Goal: Task Accomplishment & Management: Manage account settings

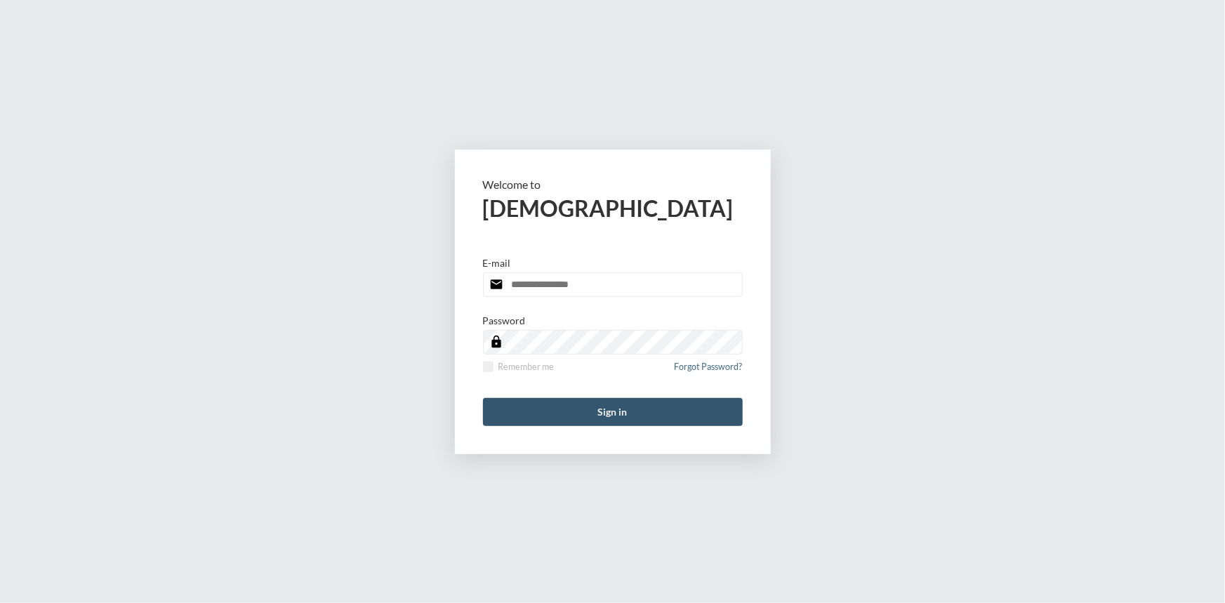
type input "**********"
click at [602, 401] on button "Sign in" at bounding box center [613, 412] width 260 height 28
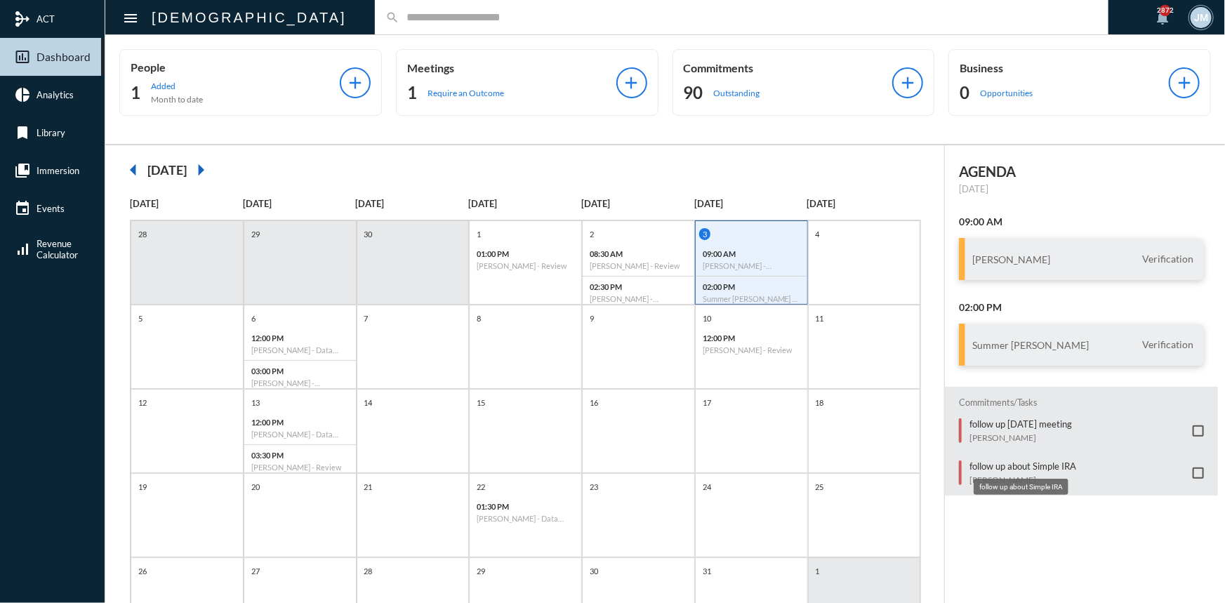
click at [982, 466] on p "follow up about Simple IRA" at bounding box center [1022, 465] width 107 height 11
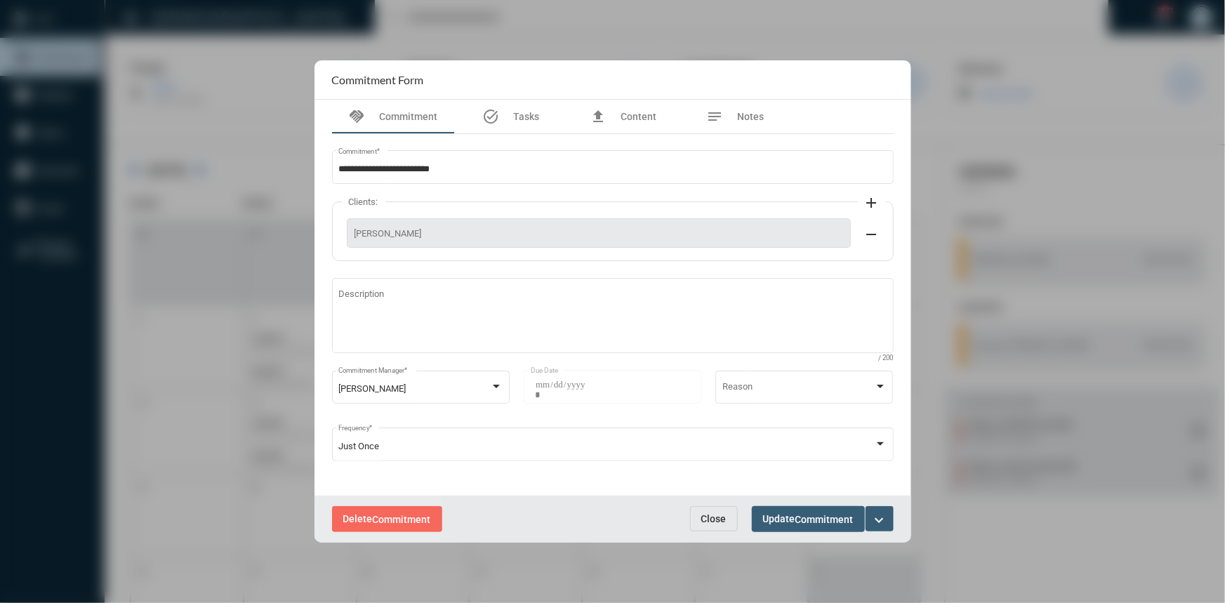
click at [364, 518] on span "Delete Commitment" at bounding box center [387, 518] width 88 height 11
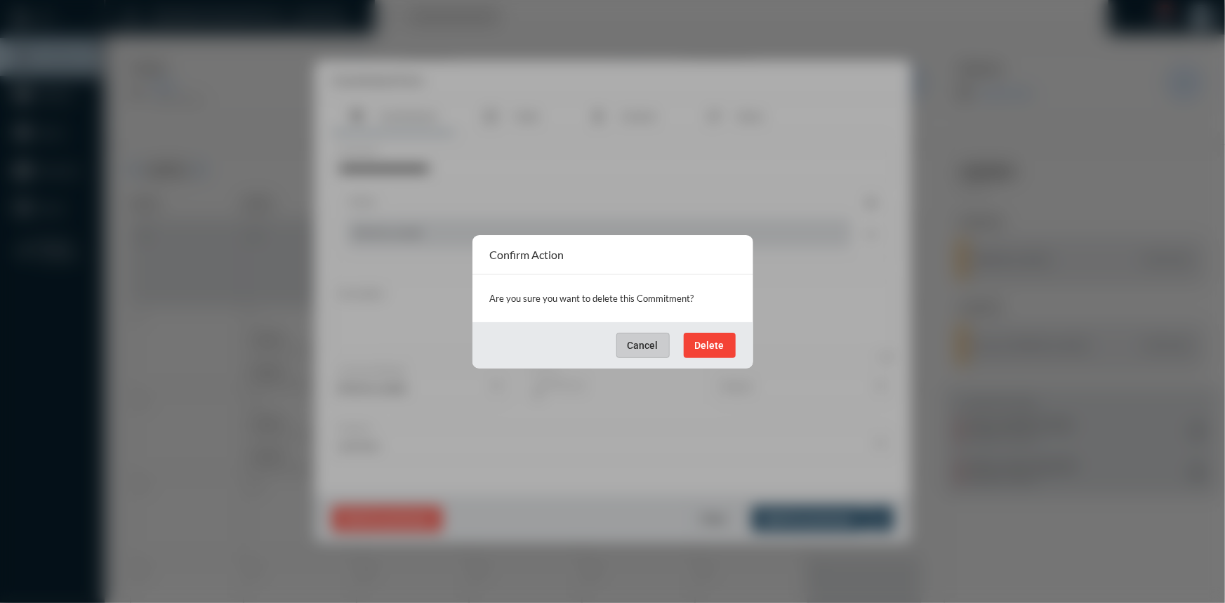
click at [719, 342] on span "Delete" at bounding box center [709, 345] width 29 height 11
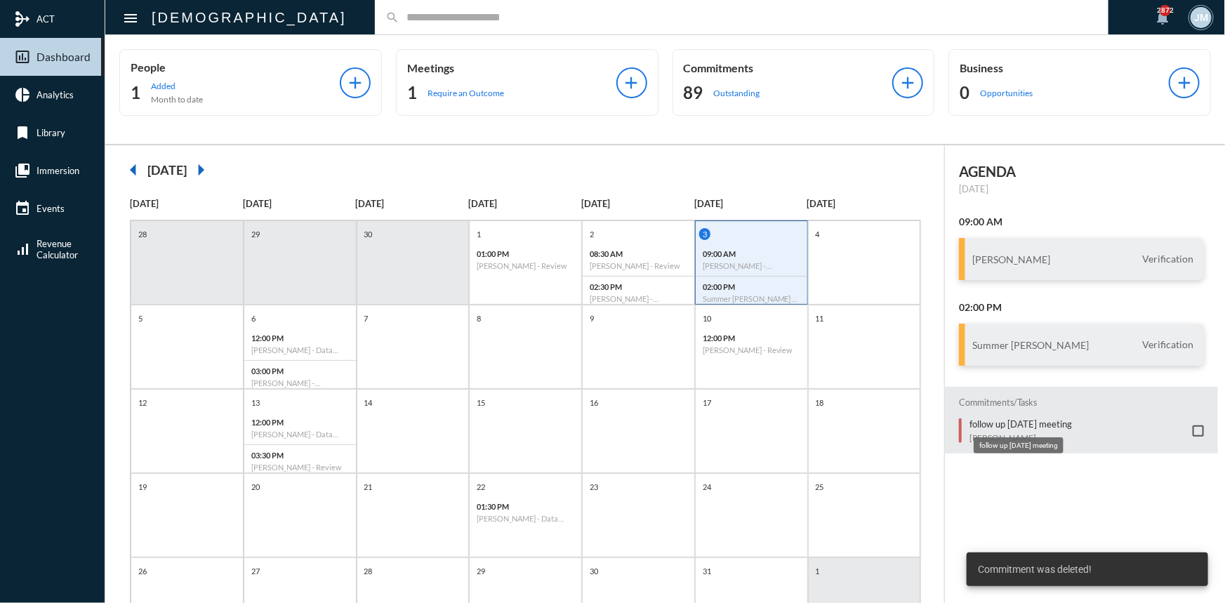
click at [981, 422] on p "follow up on Tuesday meeting" at bounding box center [1020, 423] width 102 height 11
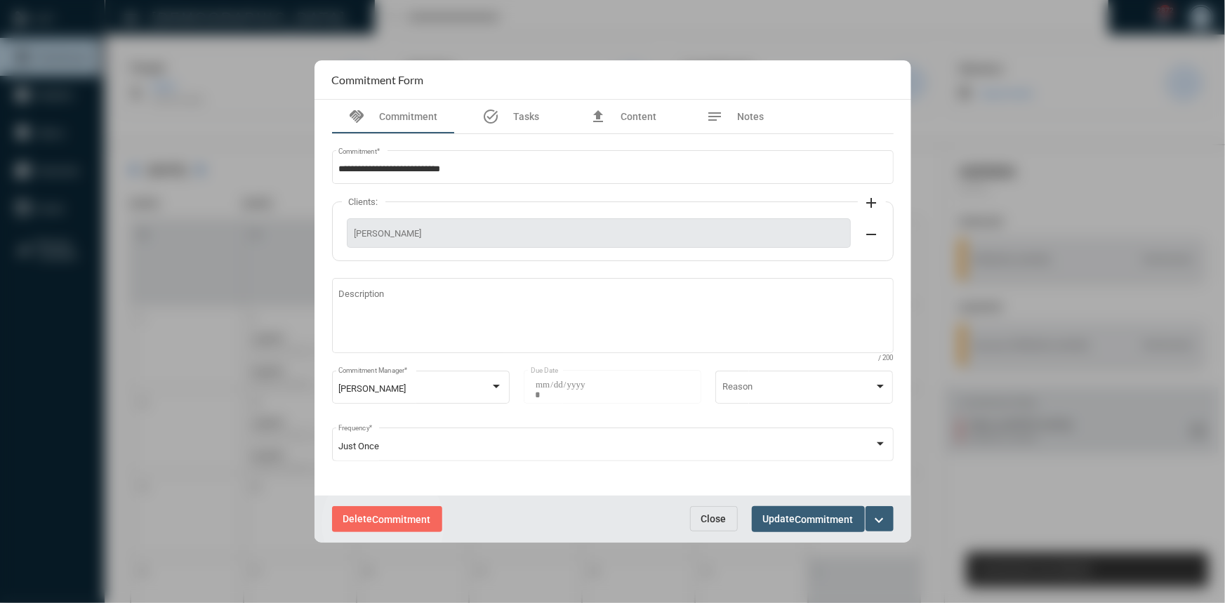
click at [383, 524] on span "Commitment" at bounding box center [402, 519] width 58 height 11
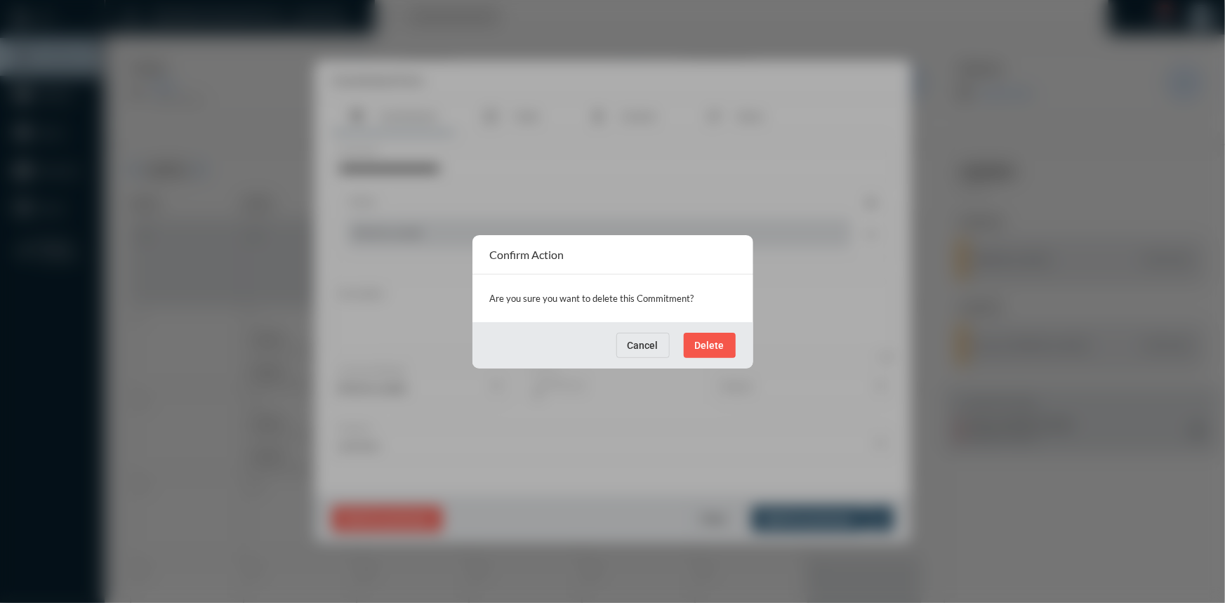
click at [705, 340] on span "Delete" at bounding box center [709, 345] width 29 height 11
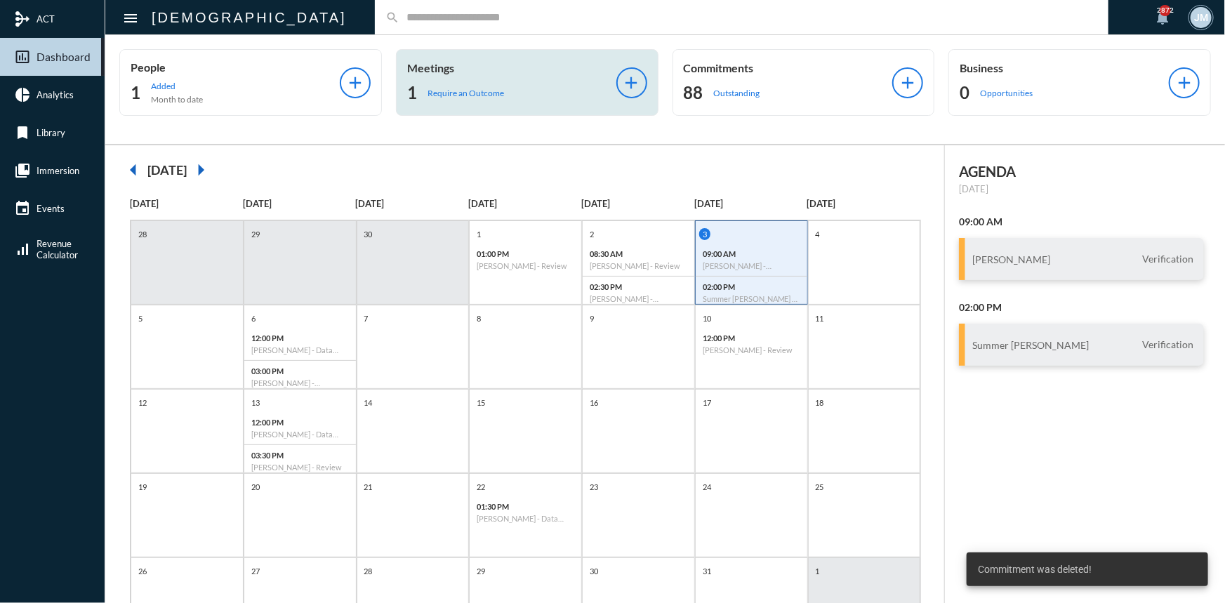
click at [427, 67] on p "Meetings" at bounding box center [511, 67] width 209 height 13
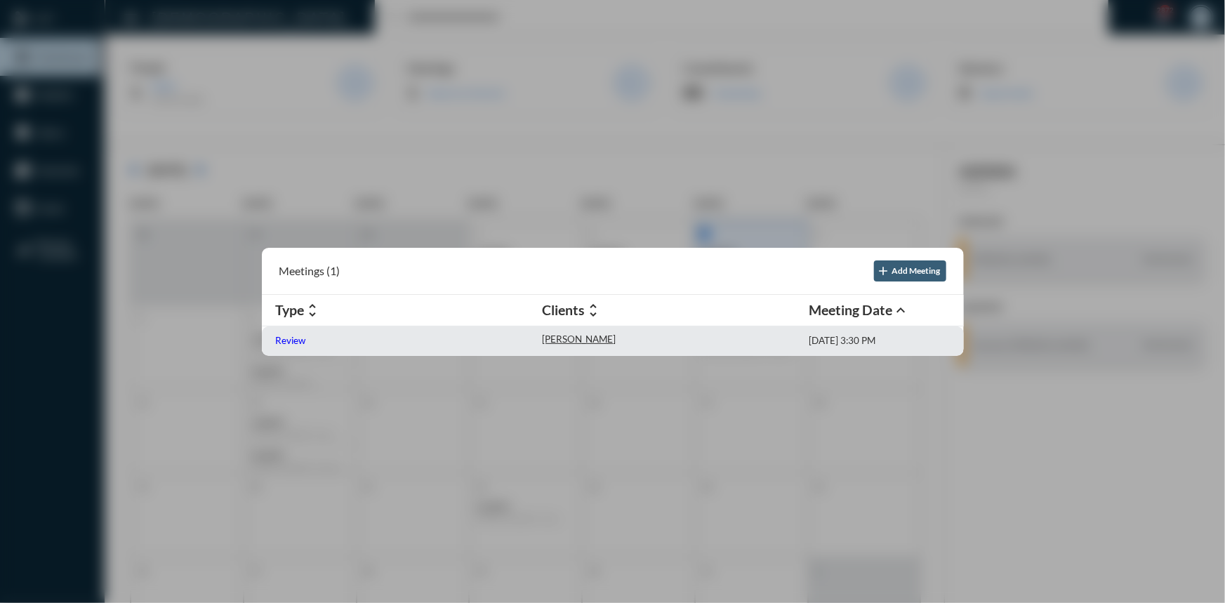
click at [279, 340] on p "Review" at bounding box center [291, 340] width 30 height 11
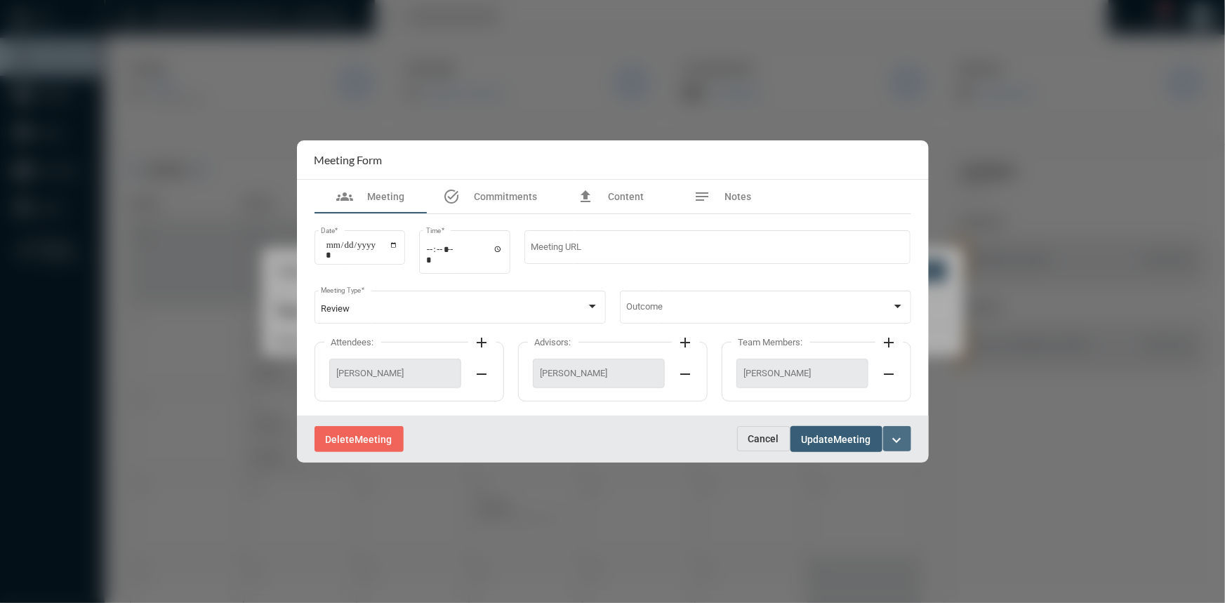
click at [890, 442] on mat-icon "expand_more" at bounding box center [896, 440] width 17 height 17
click at [872, 318] on div at bounding box center [612, 301] width 1225 height 603
click at [893, 302] on div at bounding box center [897, 306] width 13 height 11
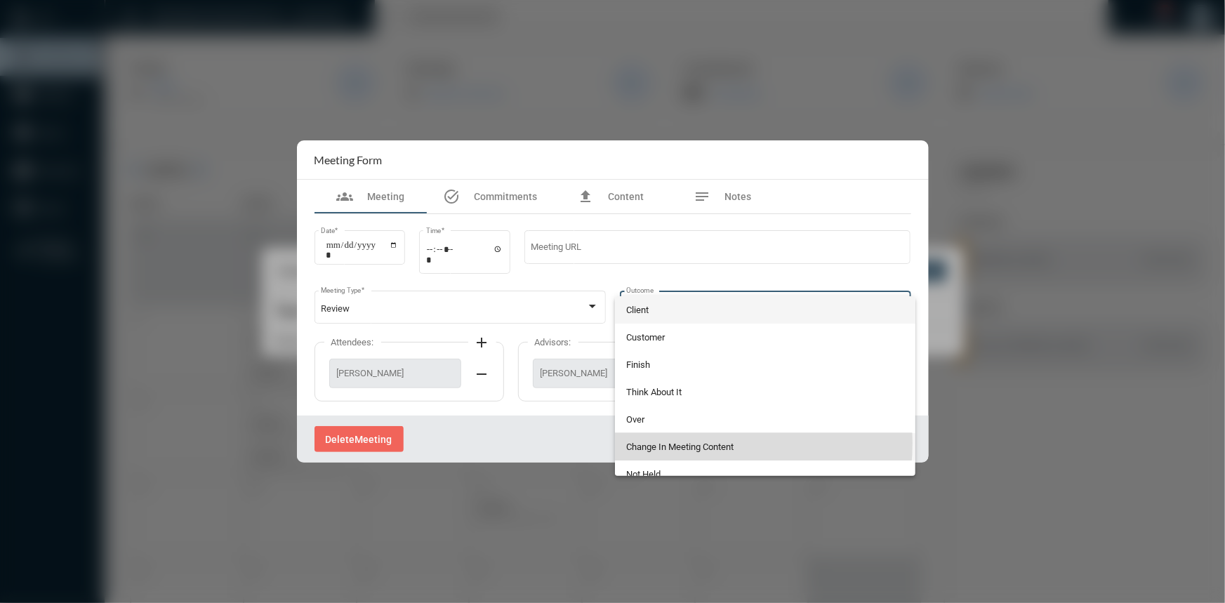
click at [687, 443] on span "Change In Meeting Content" at bounding box center [765, 446] width 278 height 27
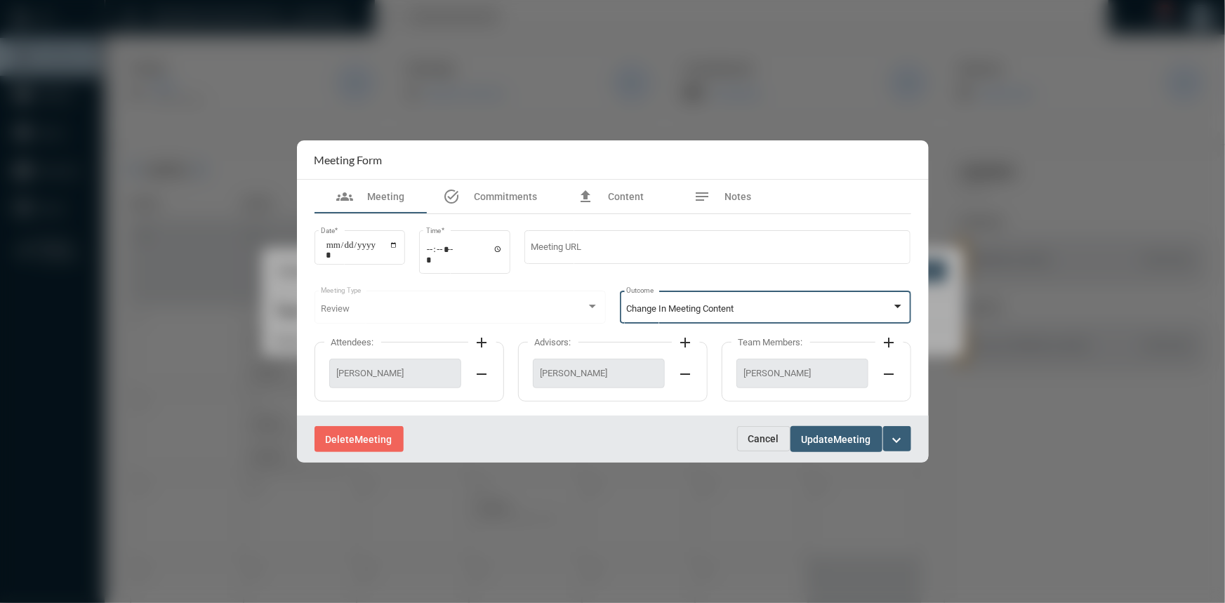
click at [807, 441] on span "Update" at bounding box center [817, 439] width 32 height 11
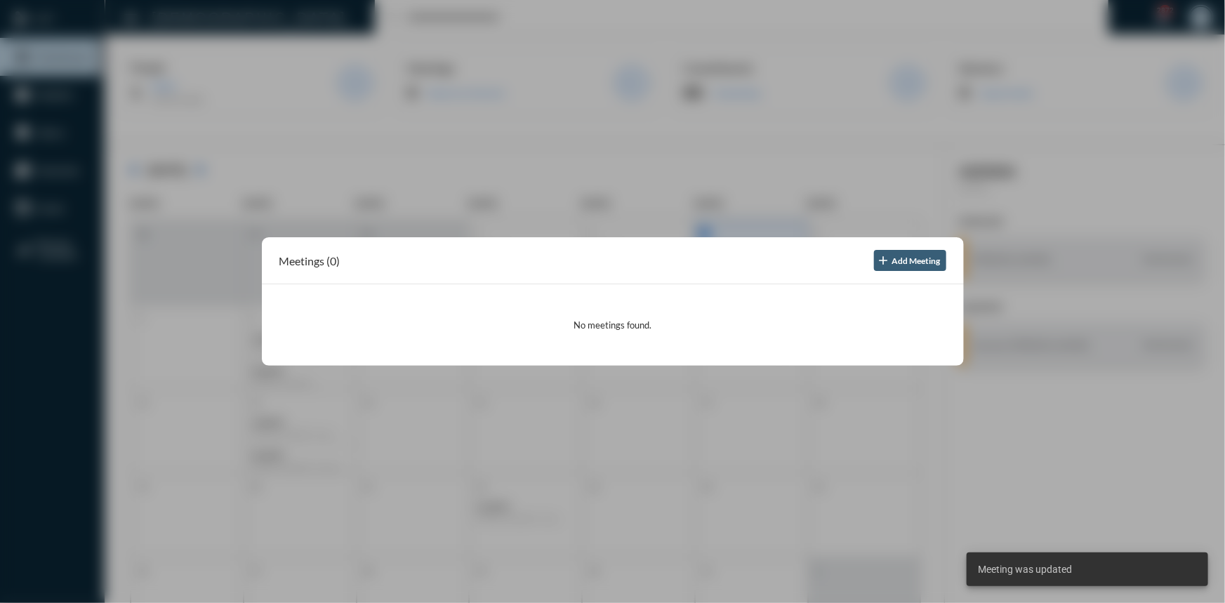
click at [749, 175] on div at bounding box center [612, 301] width 1225 height 603
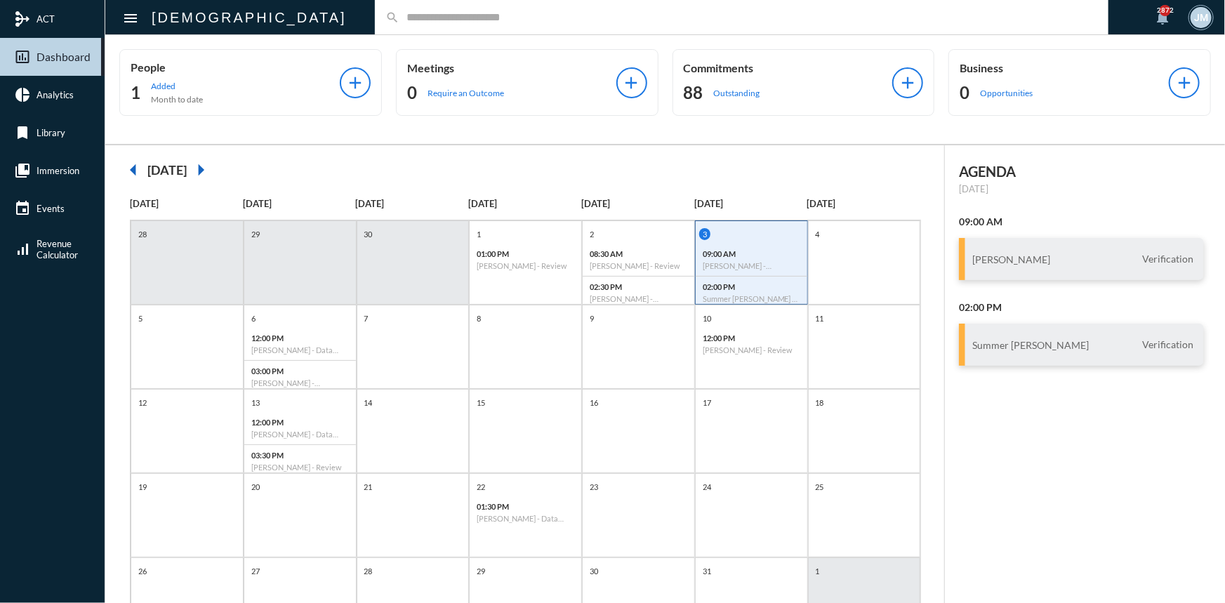
click at [394, 30] on div "search" at bounding box center [741, 17] width 733 height 34
click at [399, 16] on input "text" at bounding box center [748, 17] width 698 height 12
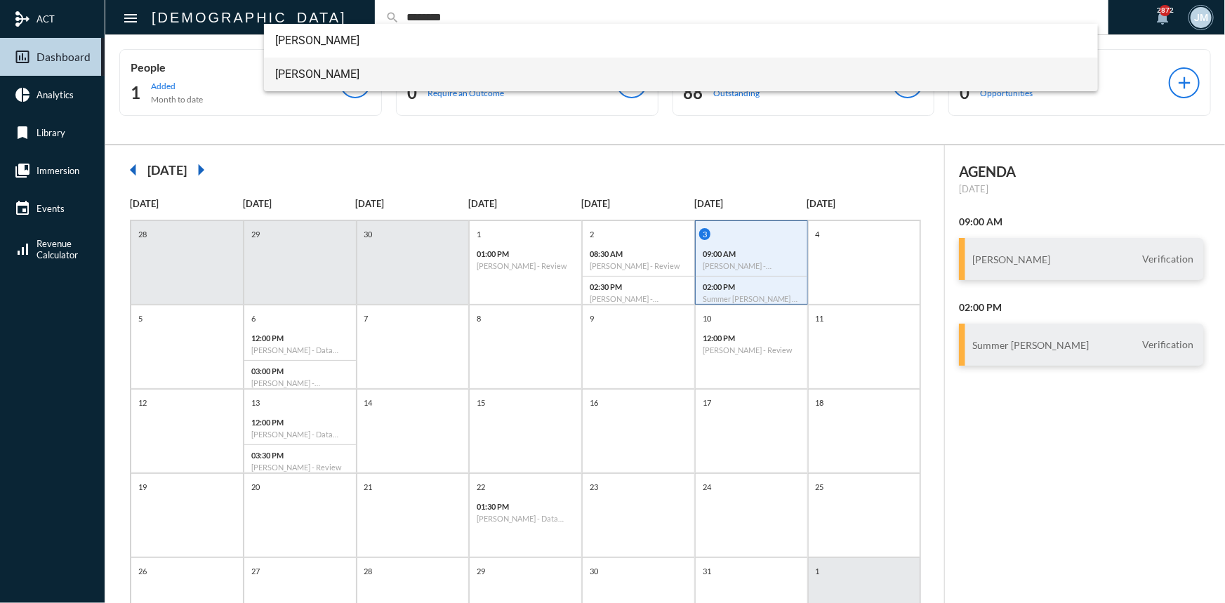
type input "********"
click at [309, 74] on span "Erik Stuckart" at bounding box center [680, 75] width 811 height 34
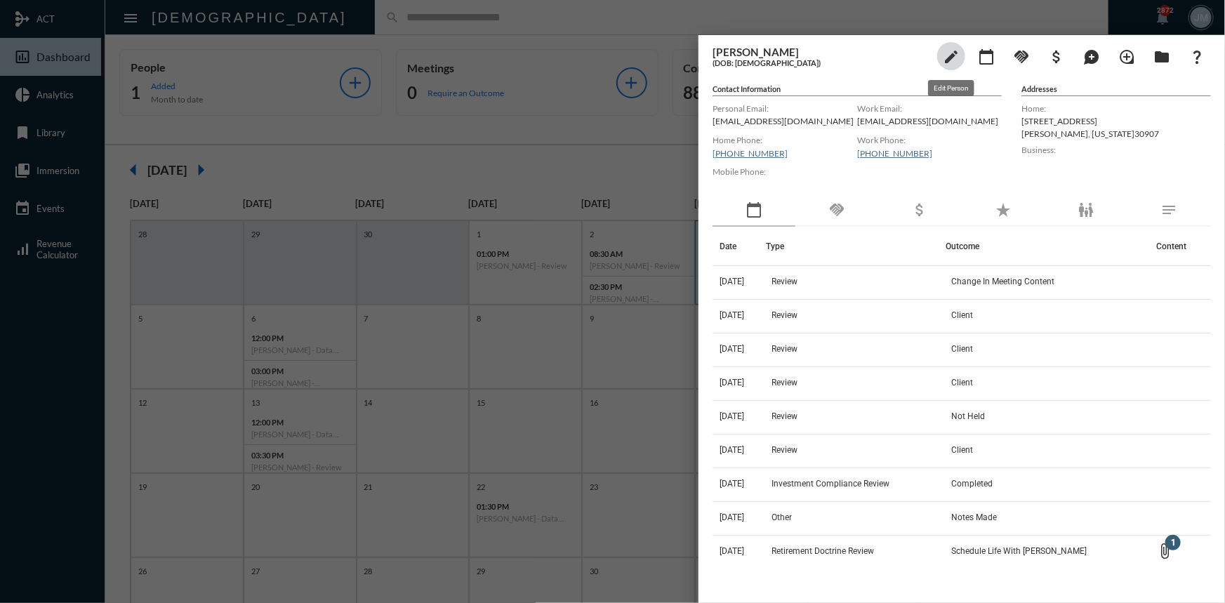
click at [947, 55] on mat-icon "edit" at bounding box center [950, 56] width 17 height 17
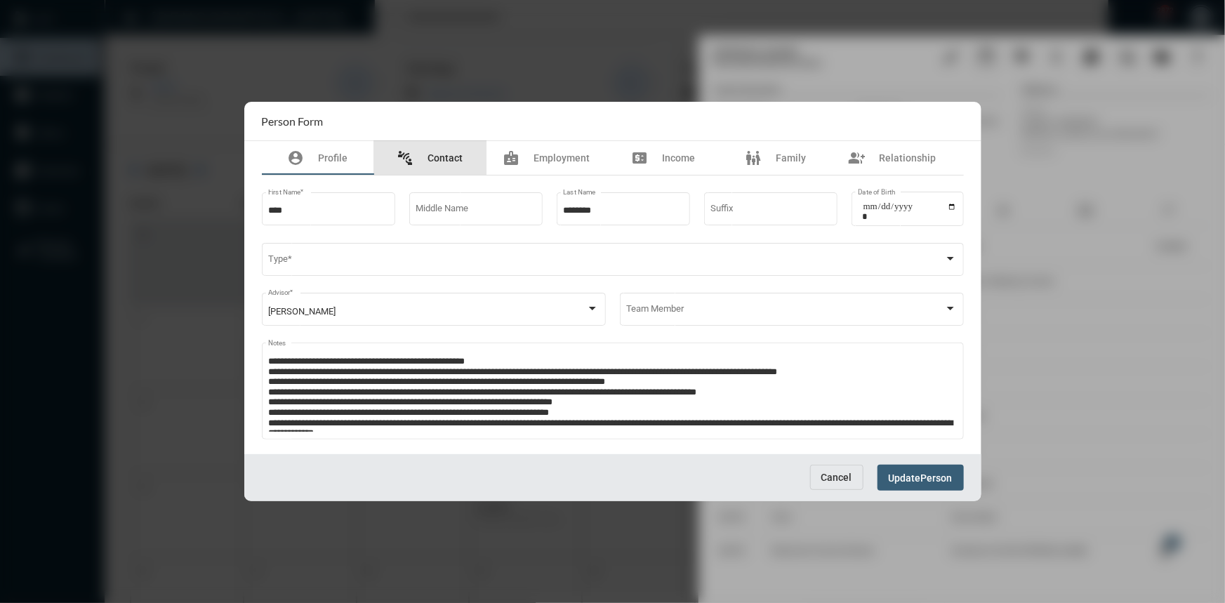
click at [444, 155] on span "Contact" at bounding box center [445, 157] width 35 height 11
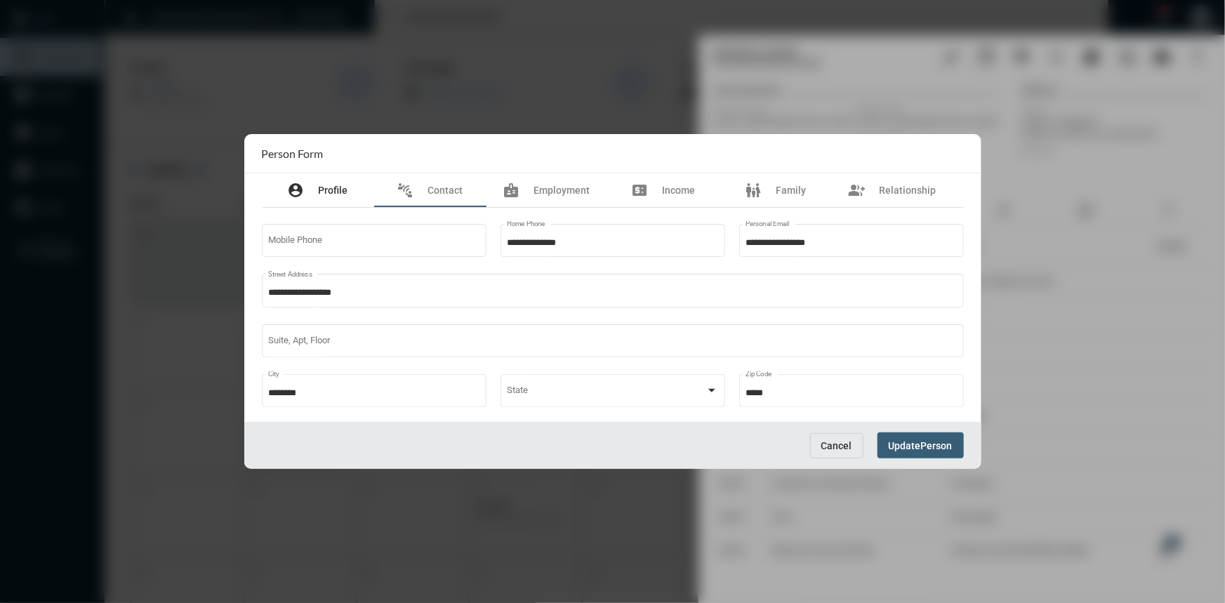
click at [332, 185] on span "Profile" at bounding box center [333, 190] width 29 height 11
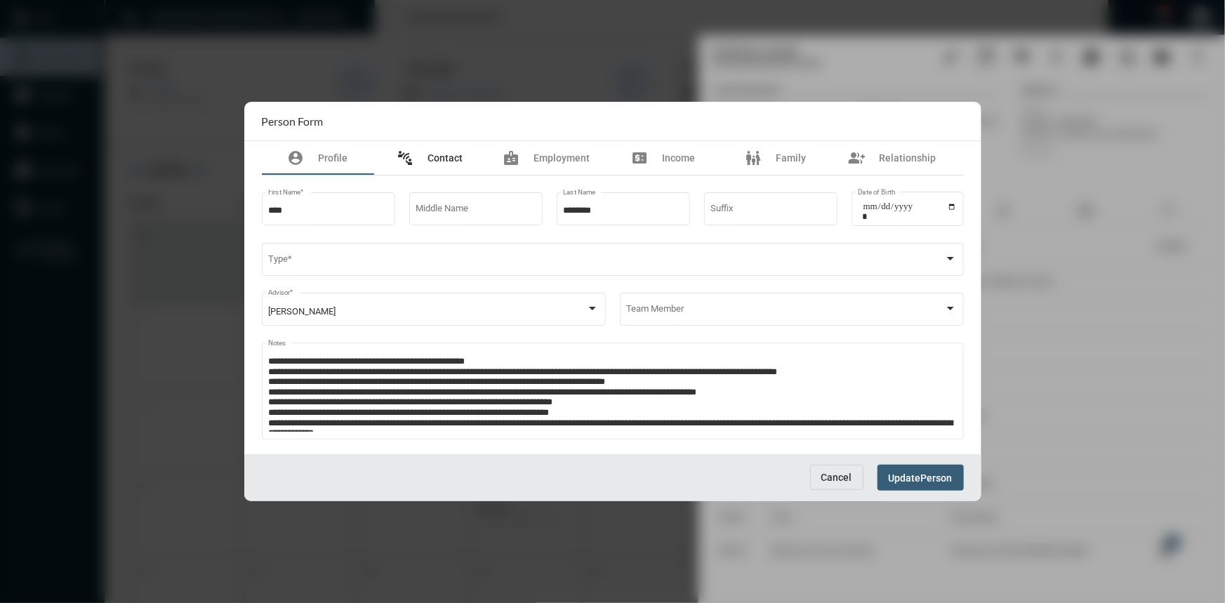
click at [430, 152] on span "Contact" at bounding box center [445, 157] width 35 height 11
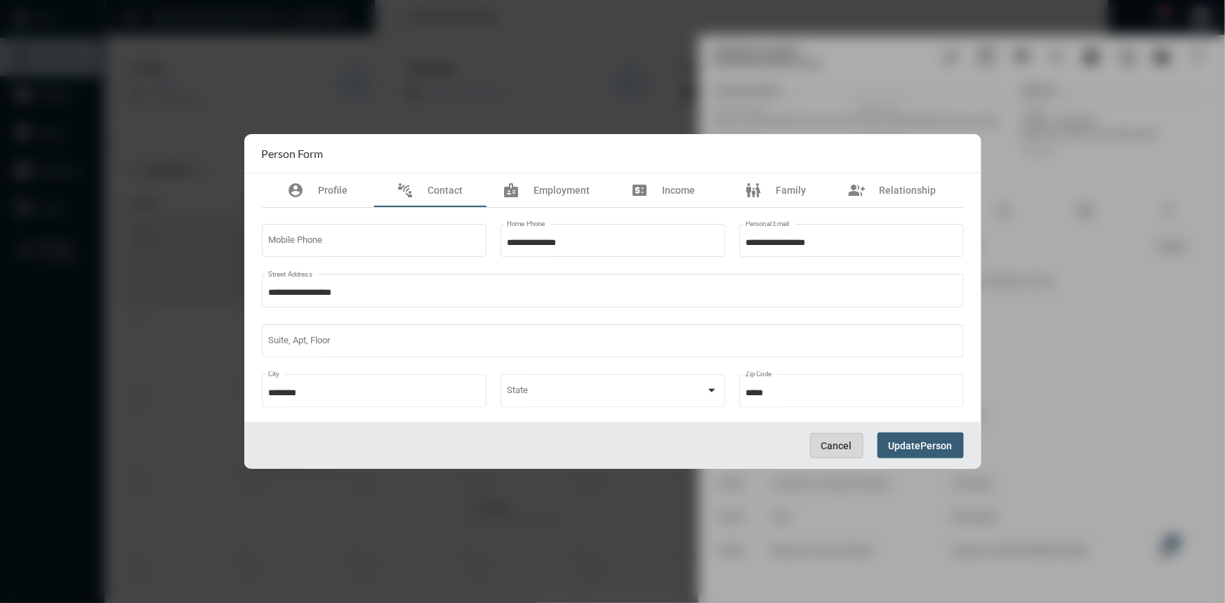
click at [836, 439] on button "Cancel" at bounding box center [836, 445] width 53 height 25
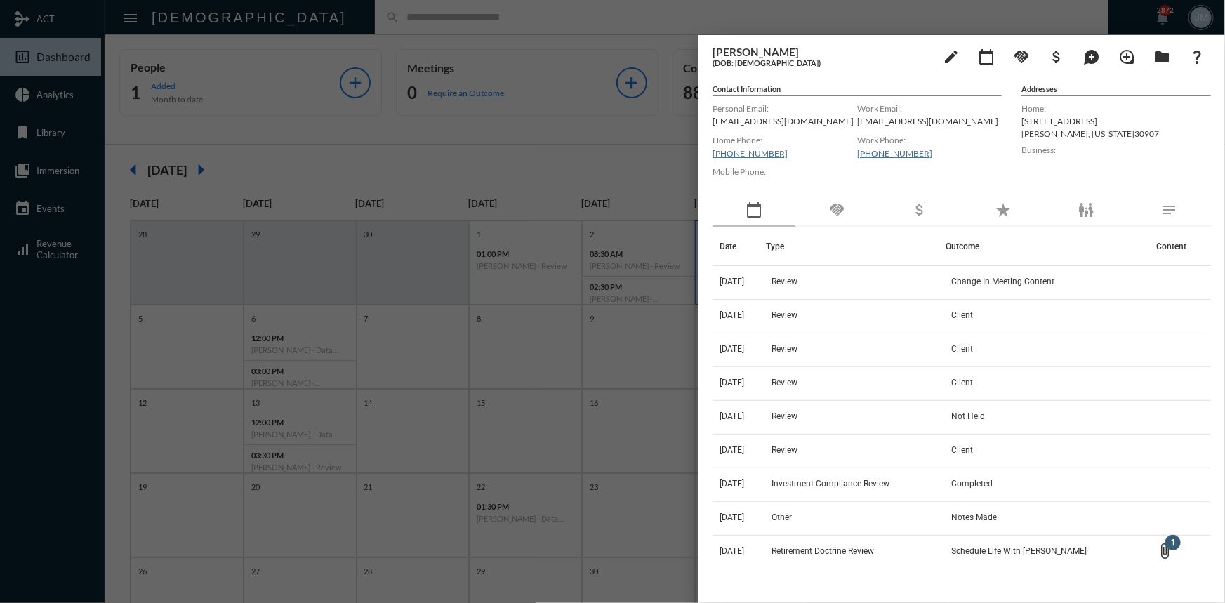
click at [363, 20] on div at bounding box center [612, 301] width 1225 height 603
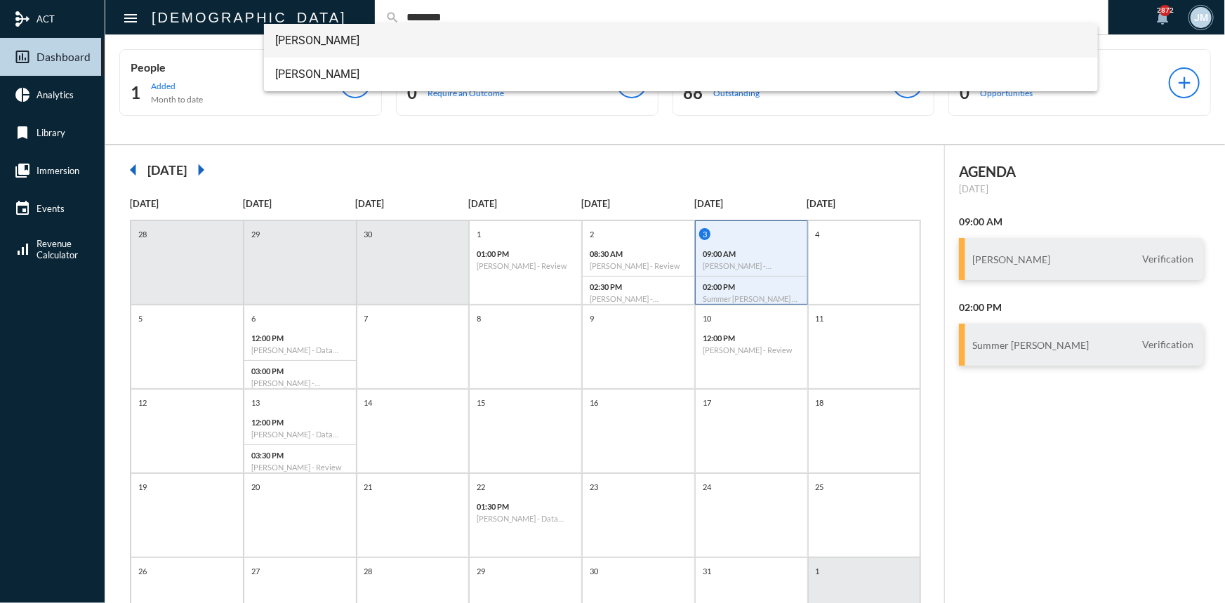
type input "********"
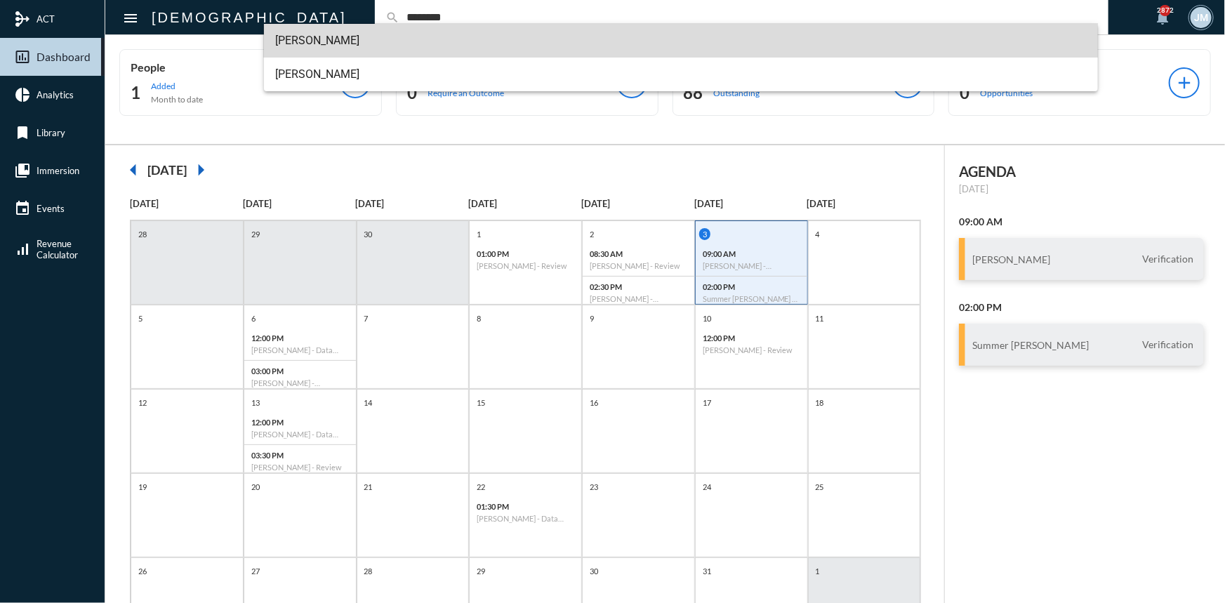
click at [330, 39] on span "Andrea Stuckart" at bounding box center [680, 41] width 811 height 34
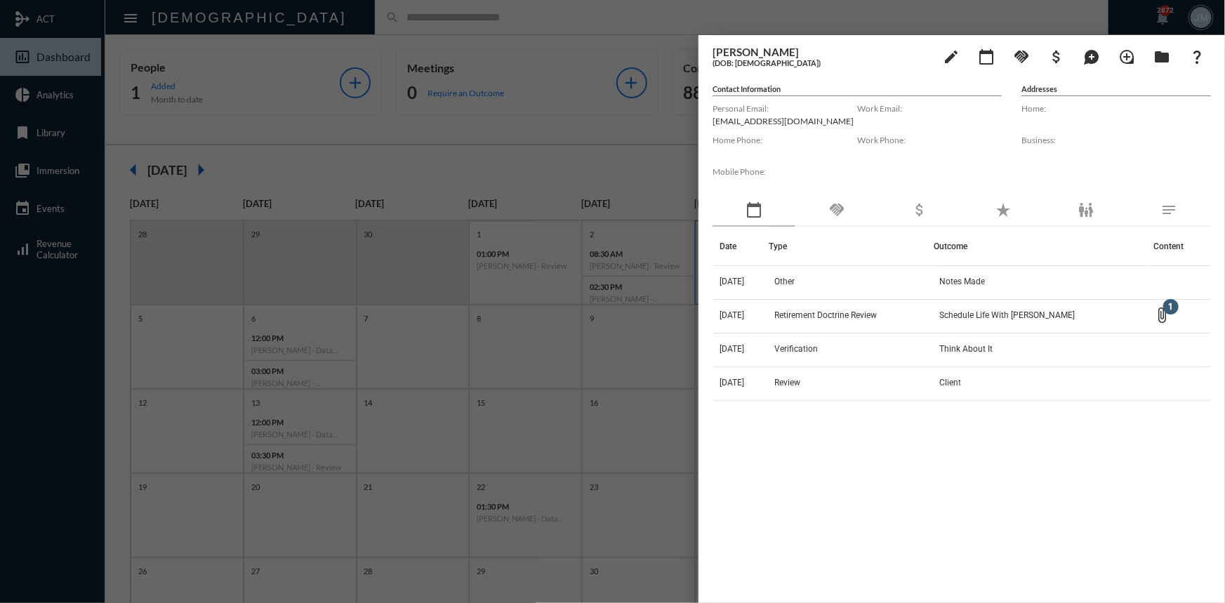
click at [337, 123] on div at bounding box center [612, 301] width 1225 height 603
